Goal: Browse casually: Explore the website without a specific task or goal

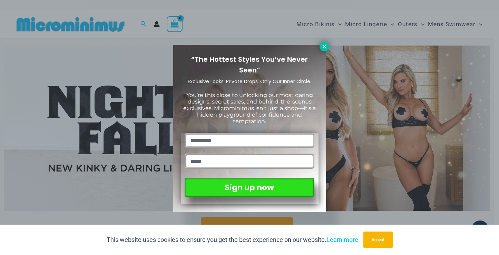
click at [322, 47] on icon at bounding box center [325, 47] width 6 height 6
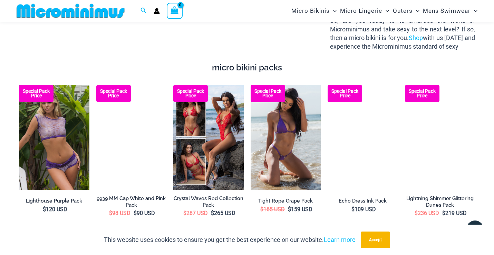
scroll to position [914, 0]
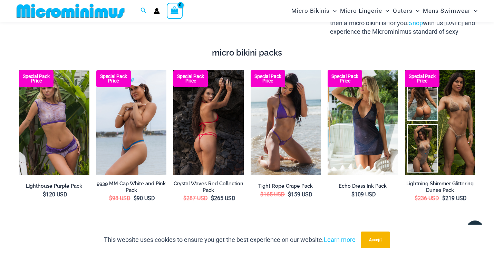
click at [208, 87] on img at bounding box center [208, 122] width 70 height 105
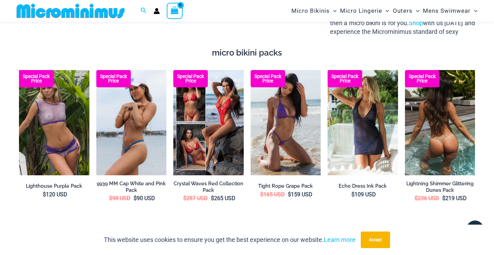
click at [433, 122] on img at bounding box center [440, 122] width 70 height 105
click at [433, 123] on img at bounding box center [440, 122] width 70 height 105
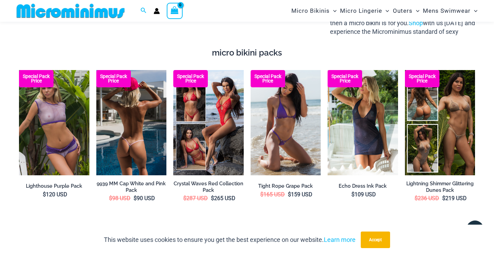
click at [130, 127] on img at bounding box center [131, 122] width 70 height 105
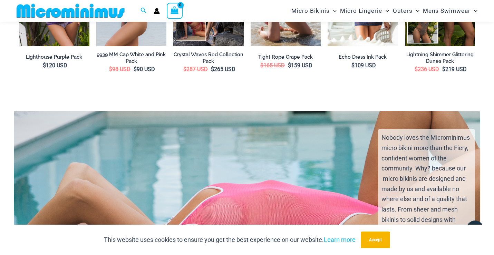
scroll to position [907, 0]
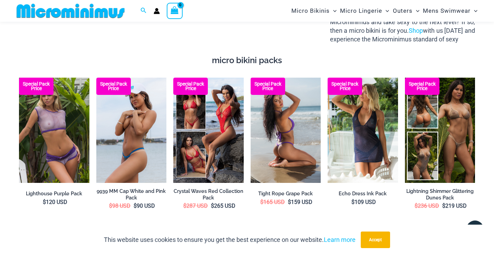
click at [293, 109] on img at bounding box center [286, 130] width 70 height 105
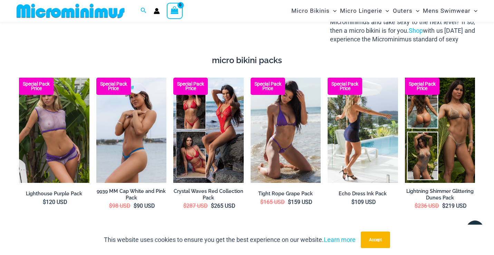
click at [358, 117] on img at bounding box center [363, 130] width 70 height 105
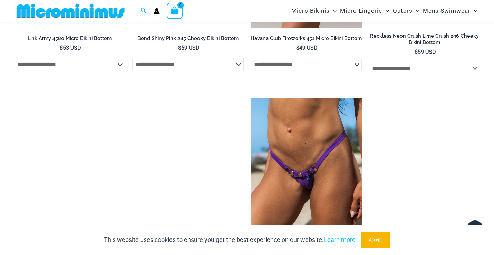
scroll to position [1922, 0]
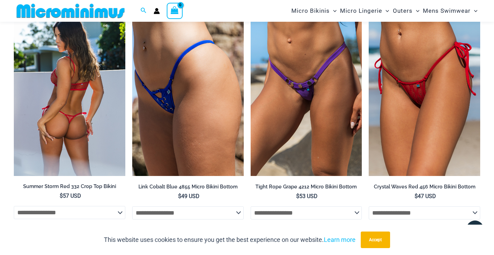
click at [106, 104] on img at bounding box center [70, 92] width 112 height 167
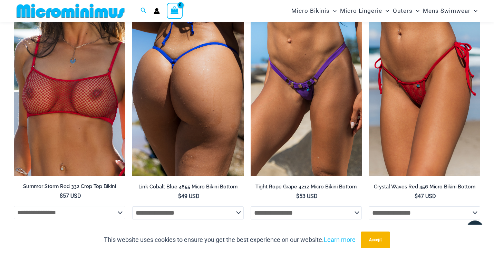
click at [178, 83] on img at bounding box center [188, 92] width 112 height 167
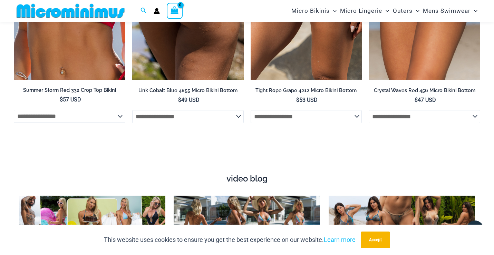
scroll to position [2089, 0]
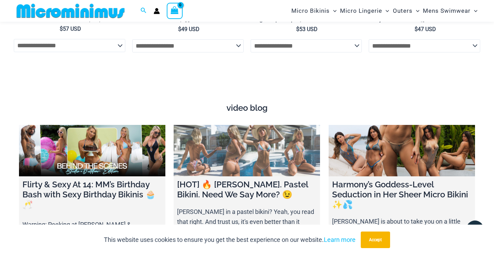
click at [237, 142] on link at bounding box center [247, 150] width 146 height 51
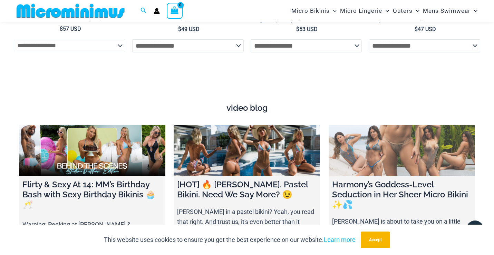
click at [417, 134] on link at bounding box center [402, 150] width 146 height 51
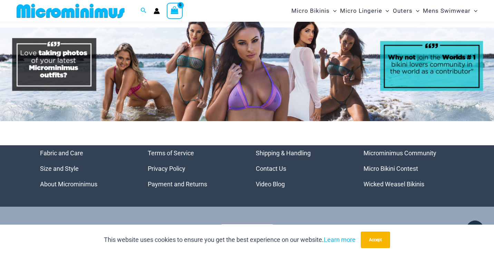
scroll to position [2968, 0]
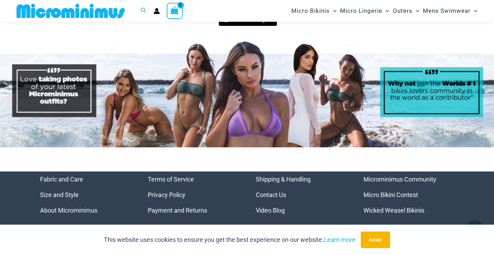
click at [211, 69] on img at bounding box center [247, 94] width 494 height 106
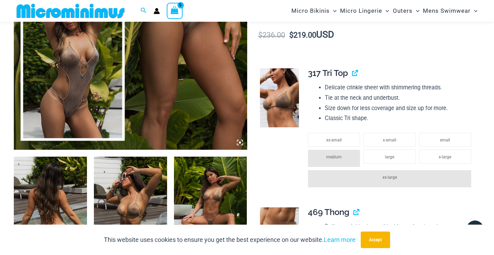
scroll to position [328, 0]
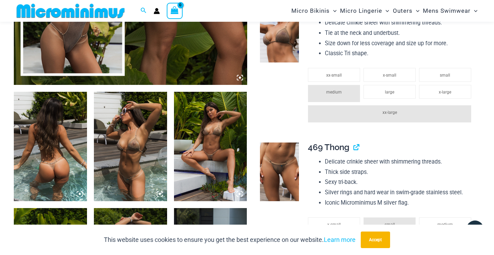
click at [221, 148] on img at bounding box center [210, 147] width 73 height 110
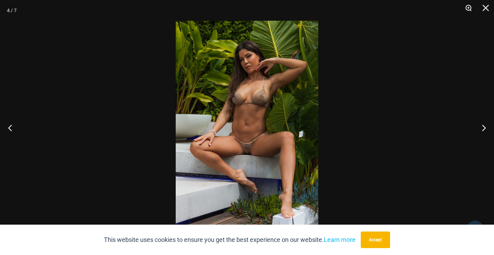
click at [469, 7] on button "Zoom" at bounding box center [466, 10] width 17 height 21
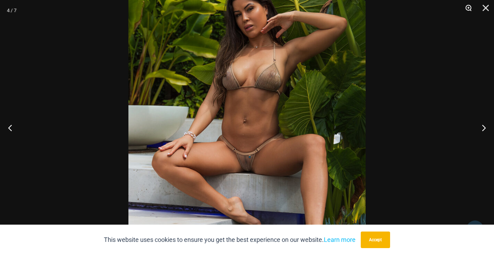
click at [469, 5] on button "Zoom" at bounding box center [466, 10] width 17 height 21
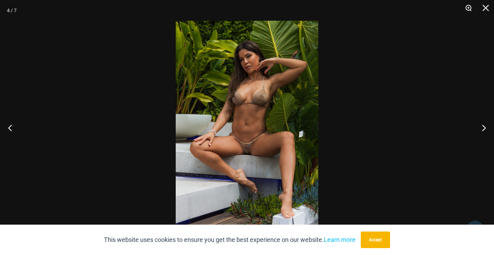
click at [469, 4] on button "Zoom" at bounding box center [466, 10] width 17 height 21
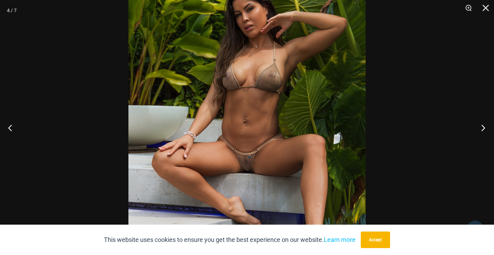
click at [483, 127] on button "Next" at bounding box center [481, 128] width 26 height 35
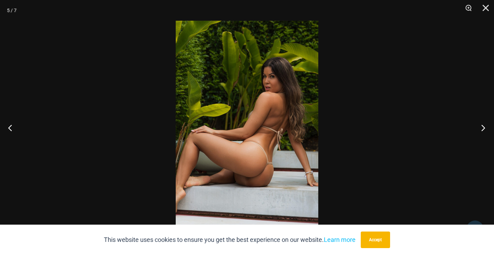
click at [482, 127] on button "Next" at bounding box center [481, 128] width 26 height 35
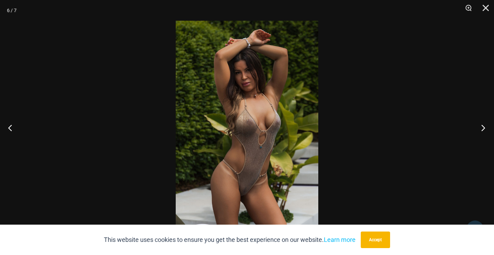
click at [482, 126] on button "Next" at bounding box center [481, 128] width 26 height 35
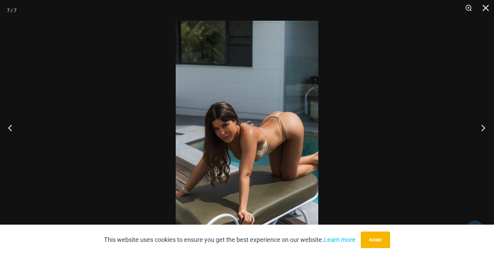
click at [482, 126] on button "Next" at bounding box center [481, 128] width 26 height 35
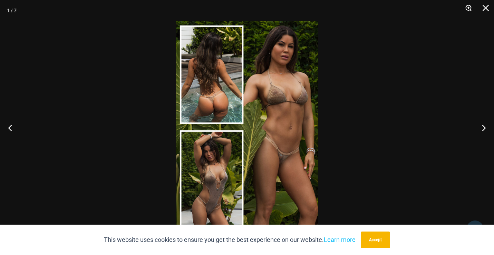
click at [470, 5] on button "Zoom" at bounding box center [466, 10] width 17 height 21
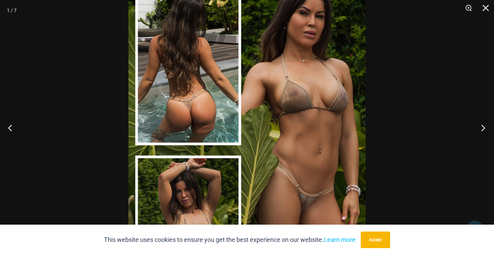
click at [481, 127] on button "Next" at bounding box center [481, 128] width 26 height 35
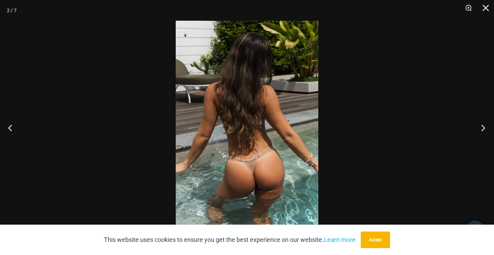
click at [481, 127] on button "Next" at bounding box center [481, 128] width 26 height 35
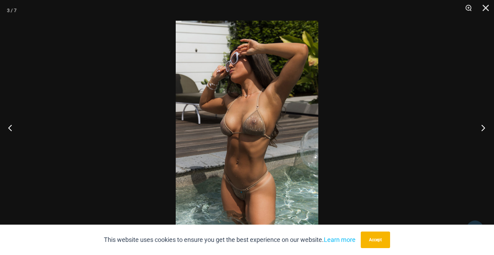
click at [481, 126] on button "Next" at bounding box center [481, 128] width 26 height 35
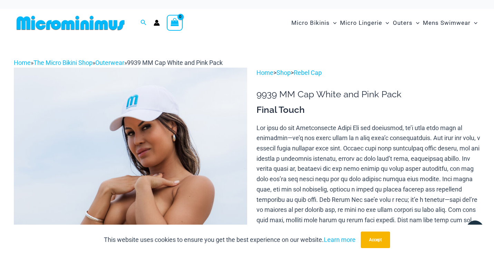
scroll to position [84, 0]
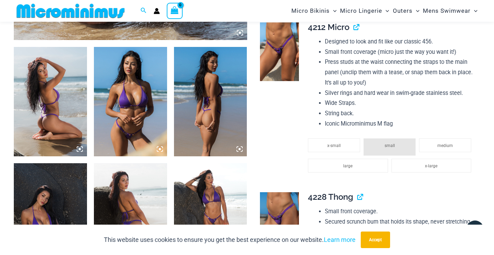
scroll to position [374, 0]
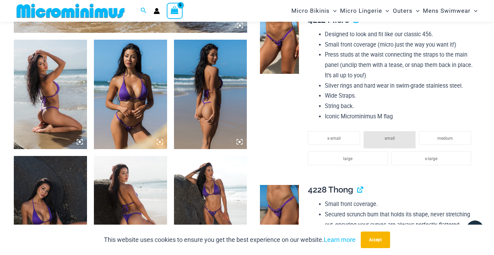
scroll to position [329, 0]
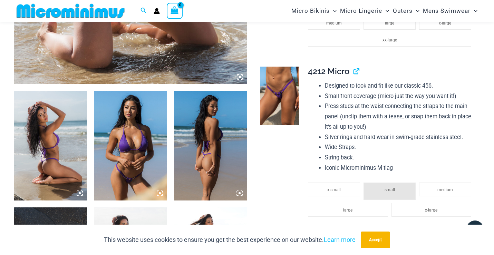
click at [218, 172] on img at bounding box center [210, 146] width 73 height 110
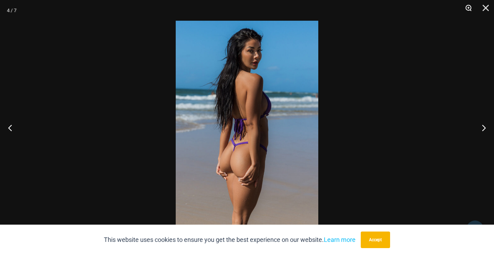
click at [469, 7] on button "Zoom" at bounding box center [466, 10] width 17 height 21
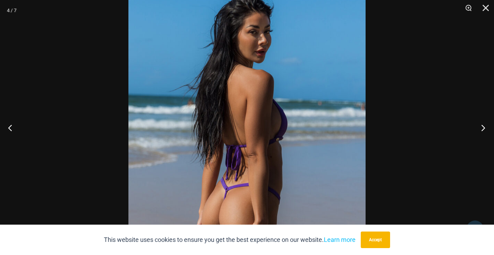
click at [484, 126] on button "Next" at bounding box center [481, 128] width 26 height 35
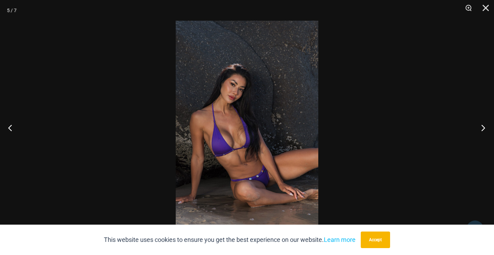
click at [483, 126] on button "Next" at bounding box center [481, 128] width 26 height 35
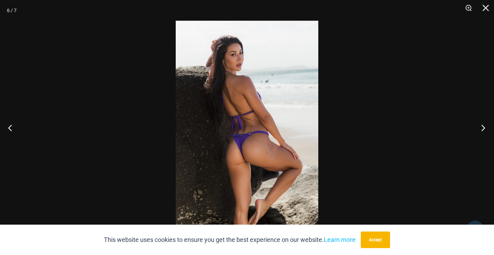
click at [483, 126] on button "Next" at bounding box center [481, 128] width 26 height 35
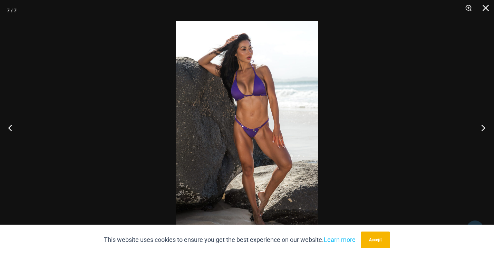
click at [483, 126] on button "Next" at bounding box center [481, 128] width 26 height 35
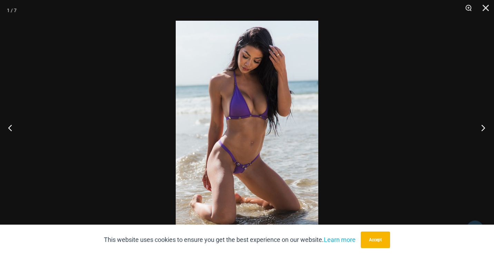
click at [483, 126] on button "Next" at bounding box center [481, 128] width 26 height 35
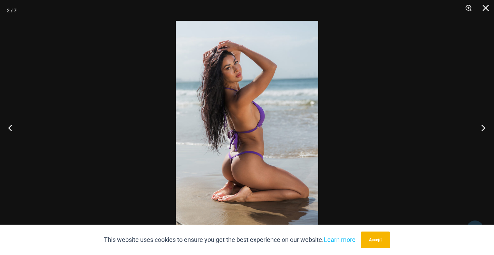
click at [483, 126] on button "Next" at bounding box center [481, 128] width 26 height 35
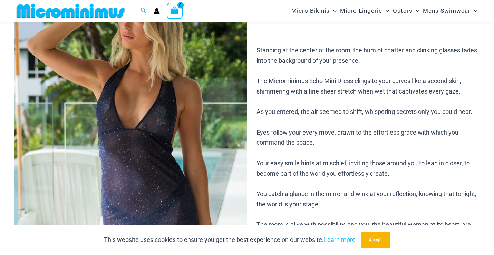
scroll to position [130, 0]
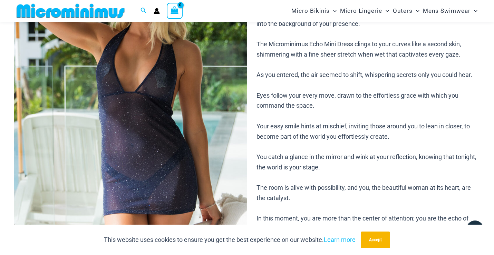
click at [217, 157] on img at bounding box center [130, 108] width 233 height 350
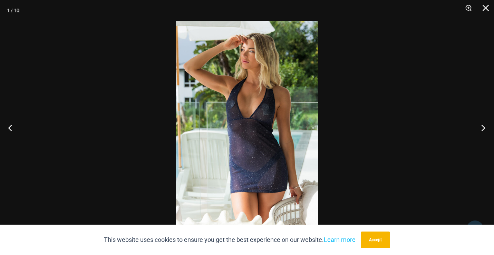
click at [482, 125] on button "Next" at bounding box center [481, 128] width 26 height 35
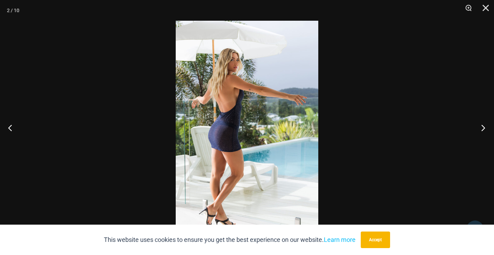
click at [482, 124] on button "Next" at bounding box center [481, 128] width 26 height 35
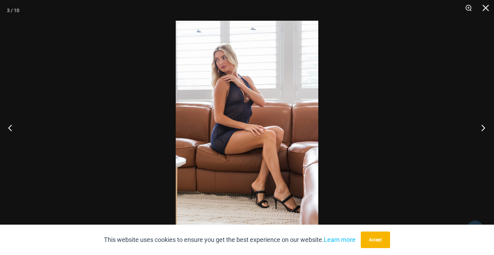
click at [482, 124] on button "Next" at bounding box center [481, 128] width 26 height 35
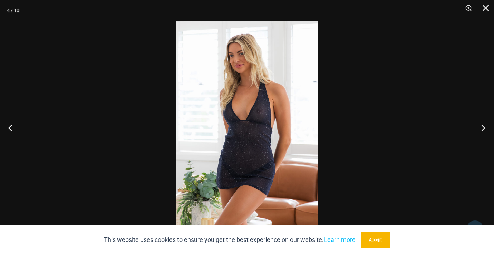
click at [482, 124] on button "Next" at bounding box center [481, 128] width 26 height 35
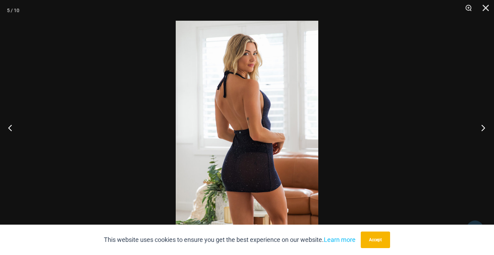
click at [482, 123] on button "Next" at bounding box center [481, 128] width 26 height 35
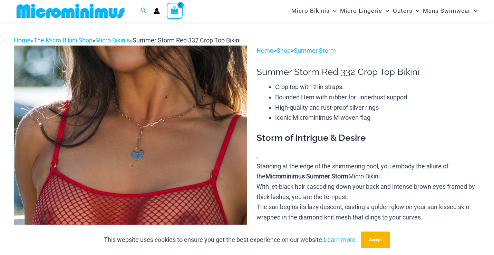
scroll to position [39, 0]
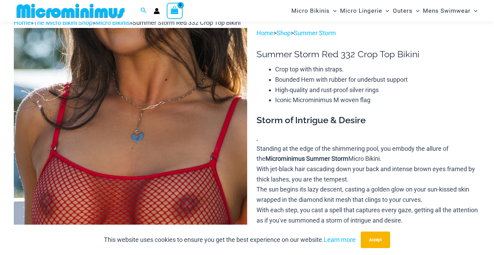
click at [142, 116] on img at bounding box center [130, 203] width 233 height 350
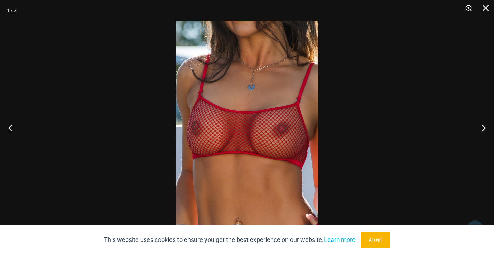
click at [468, 7] on button "Zoom" at bounding box center [466, 10] width 17 height 21
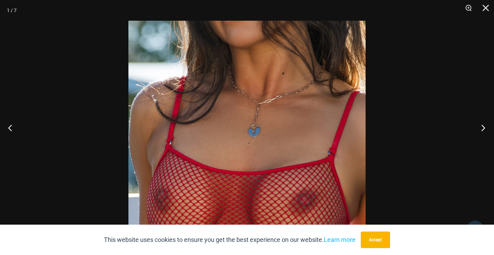
click at [483, 125] on button "Next" at bounding box center [481, 128] width 26 height 35
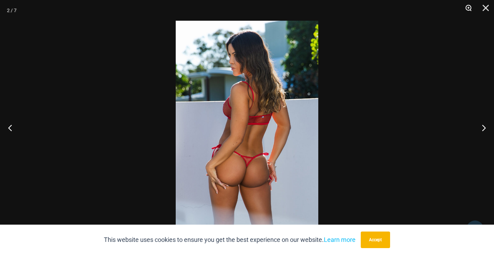
click at [468, 7] on button "Zoom" at bounding box center [466, 10] width 17 height 21
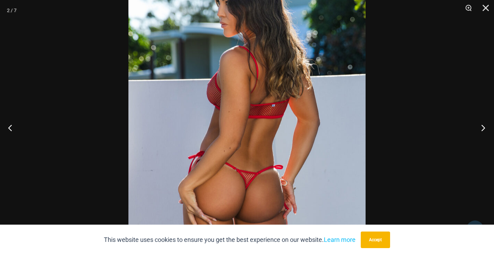
click at [482, 125] on button "Next" at bounding box center [481, 128] width 26 height 35
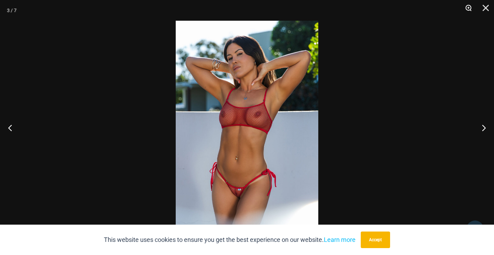
click at [468, 6] on button "Zoom" at bounding box center [466, 10] width 17 height 21
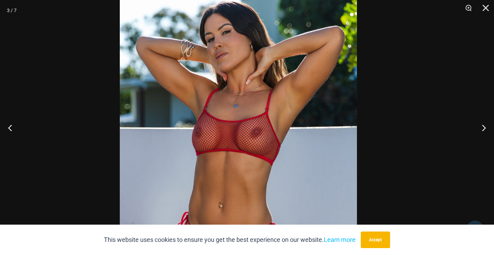
click at [312, 152] on img at bounding box center [238, 155] width 237 height 356
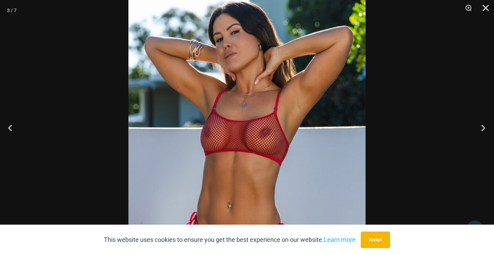
click at [483, 126] on button "Next" at bounding box center [481, 128] width 26 height 35
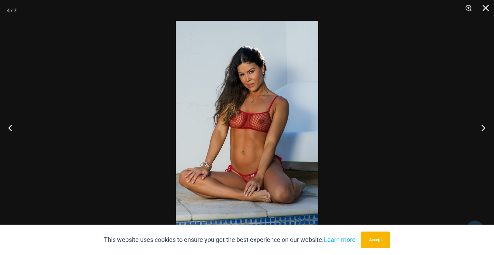
click at [483, 126] on button "Next" at bounding box center [481, 128] width 26 height 35
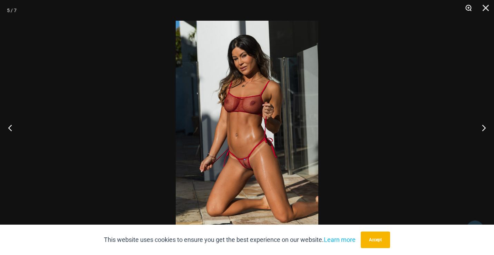
click at [466, 6] on button "Zoom" at bounding box center [466, 10] width 17 height 21
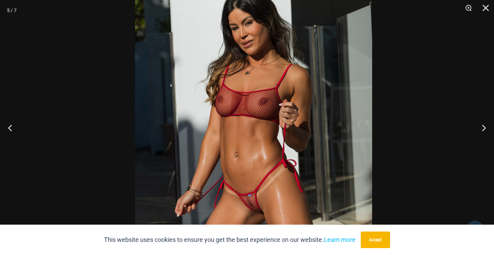
click at [263, 145] on img at bounding box center [253, 142] width 237 height 356
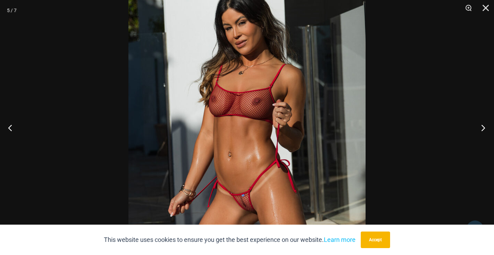
click at [480, 125] on button "Next" at bounding box center [481, 128] width 26 height 35
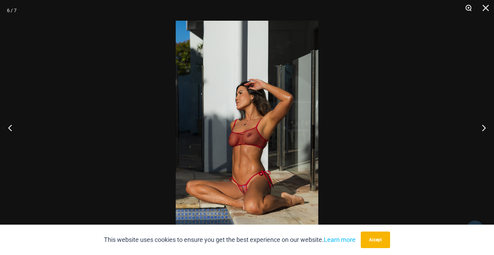
click at [468, 6] on button "Zoom" at bounding box center [466, 10] width 17 height 21
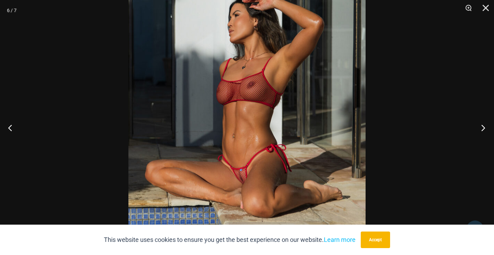
click at [484, 125] on button "Next" at bounding box center [481, 128] width 26 height 35
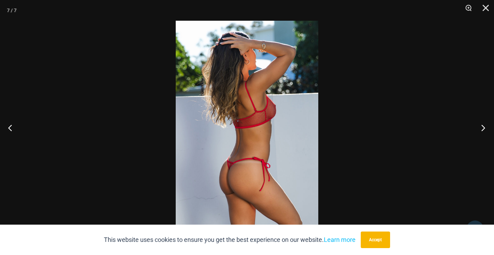
click at [484, 125] on button "Next" at bounding box center [481, 128] width 26 height 35
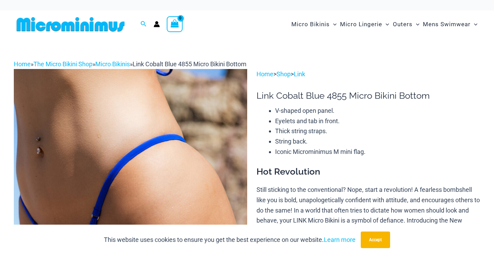
click at [207, 129] on img at bounding box center [130, 244] width 233 height 350
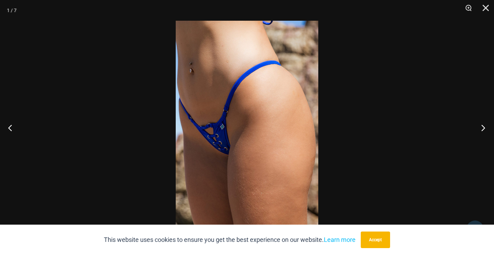
click at [482, 123] on button "Next" at bounding box center [481, 128] width 26 height 35
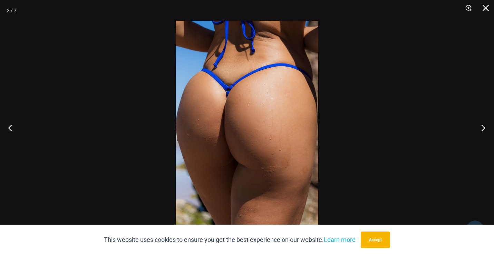
click at [482, 123] on button "Next" at bounding box center [481, 128] width 26 height 35
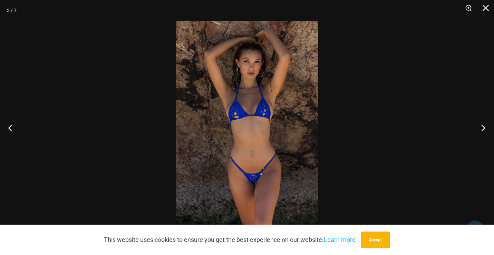
click at [483, 123] on button "Next" at bounding box center [481, 128] width 26 height 35
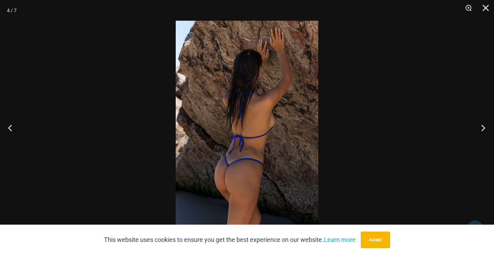
click at [483, 123] on button "Next" at bounding box center [481, 128] width 26 height 35
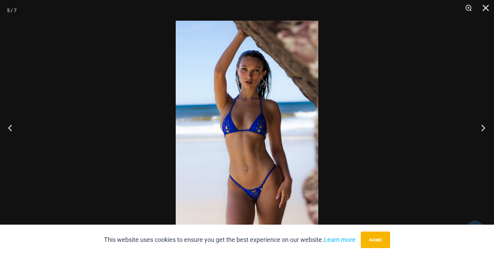
click at [483, 123] on button "Next" at bounding box center [481, 128] width 26 height 35
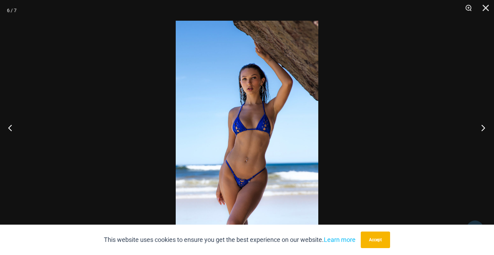
click at [483, 123] on button "Next" at bounding box center [481, 128] width 26 height 35
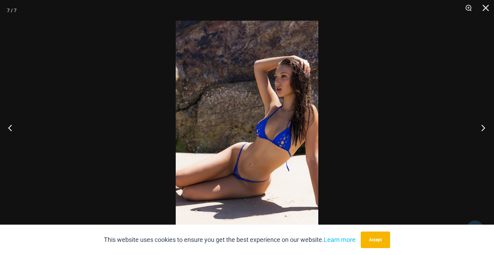
click at [483, 123] on button "Next" at bounding box center [481, 128] width 26 height 35
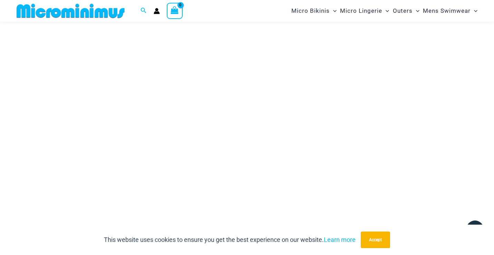
scroll to position [95, 0]
